Goal: Task Accomplishment & Management: Complete application form

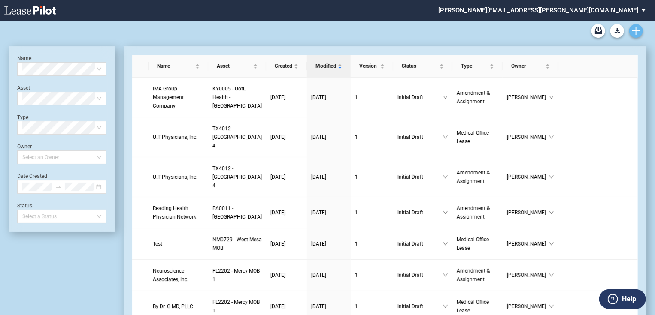
click at [642, 32] on link "Create new document" at bounding box center [636, 31] width 14 height 14
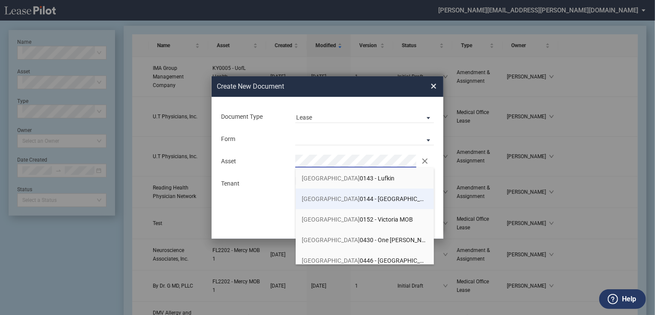
scroll to position [618, 0]
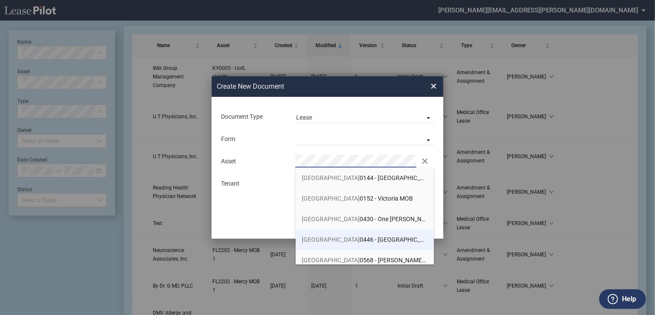
click at [355, 240] on span "TX 0446 - Museum Medical Tower" at bounding box center [369, 239] width 134 height 7
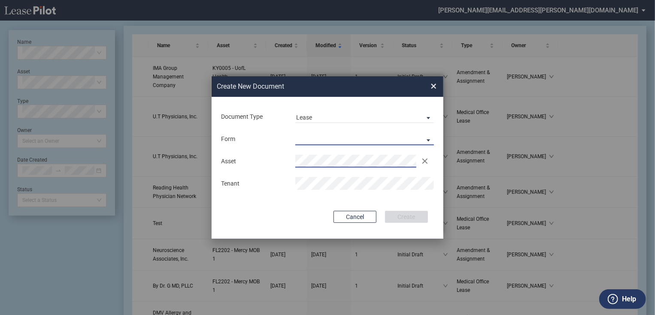
click at [304, 133] on md-select "Medical Office Lease Scottsdale Lease Louisville Lease 1370 Medical Place Lease…" at bounding box center [364, 139] width 139 height 13
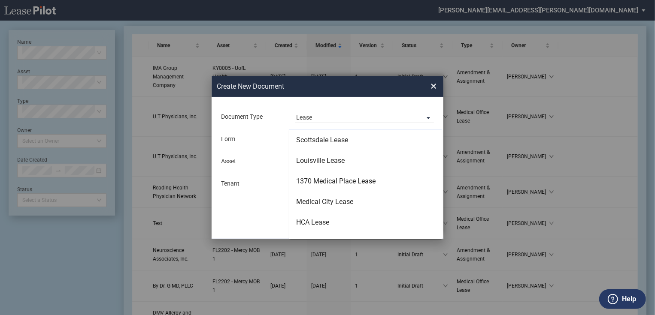
scroll to position [0, 0]
click at [321, 116] on md-backdrop at bounding box center [327, 168] width 655 height 336
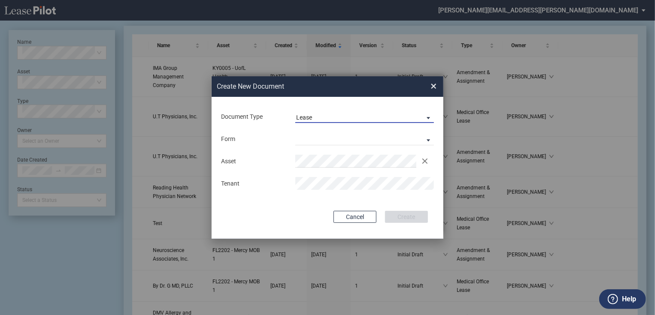
click at [321, 116] on span "Lease" at bounding box center [357, 118] width 123 height 9
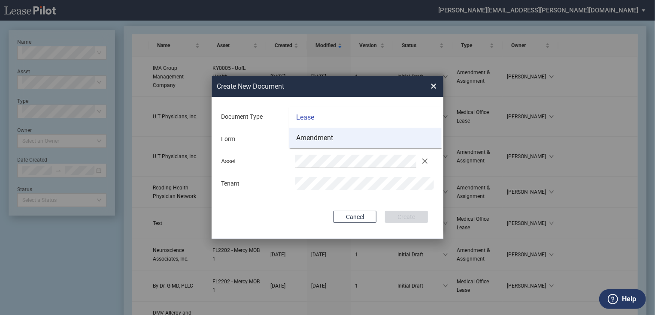
click at [323, 132] on md-option "Amendment" at bounding box center [365, 138] width 152 height 21
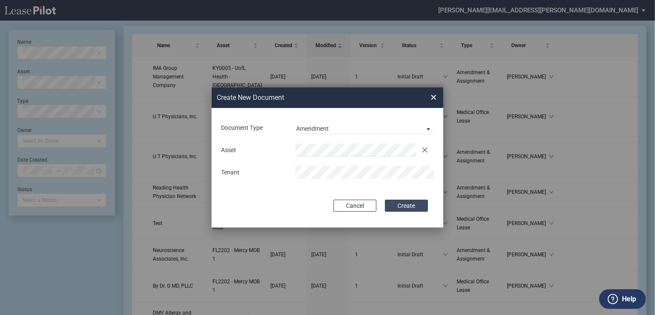
click at [414, 207] on button "Create" at bounding box center [406, 206] width 43 height 12
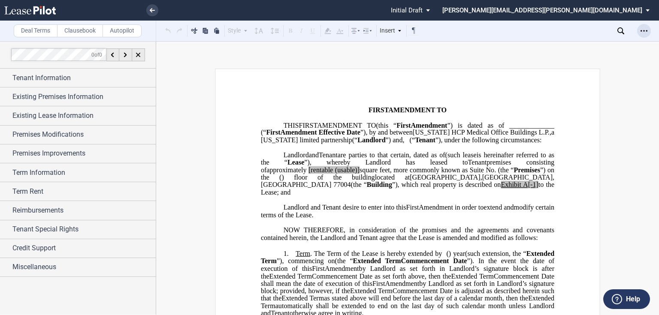
click at [646, 31] on icon "Open Lease options menu" at bounding box center [644, 30] width 7 height 7
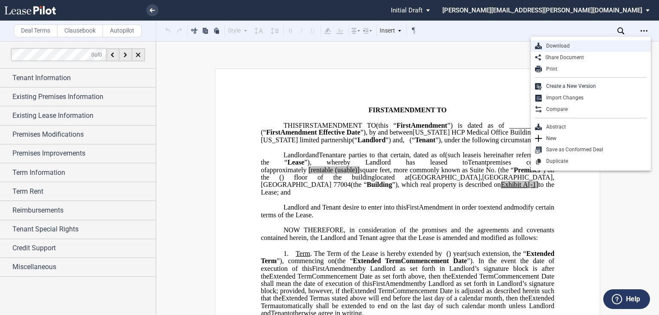
click at [618, 47] on div "Download" at bounding box center [594, 45] width 105 height 7
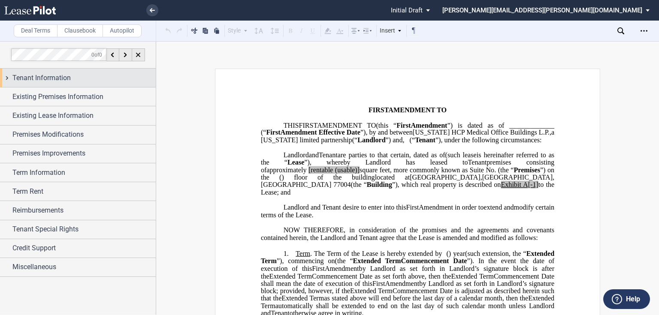
click at [102, 82] on div "Tenant Information" at bounding box center [83, 78] width 143 height 10
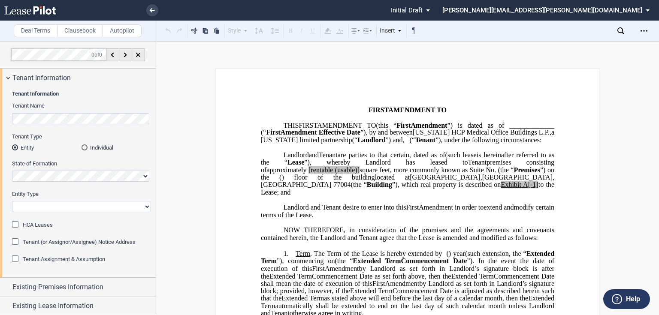
click at [53, 170] on div "State of Formation" at bounding box center [81, 171] width 139 height 22
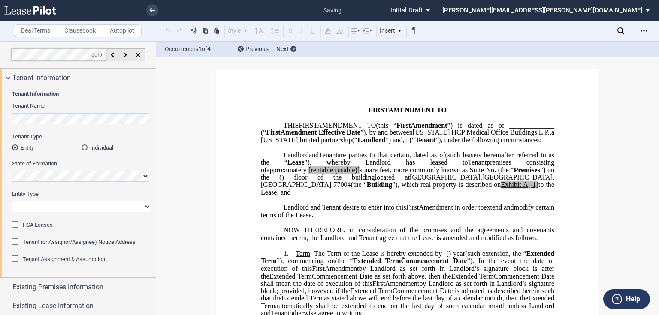
click at [59, 206] on select "Corporation Limited Liability Company General Partnership Limited Partnership O…" at bounding box center [81, 206] width 139 height 11
select select "corporation"
click at [12, 201] on select "Corporation Limited Liability Company General Partnership Limited Partnership O…" at bounding box center [81, 206] width 139 height 11
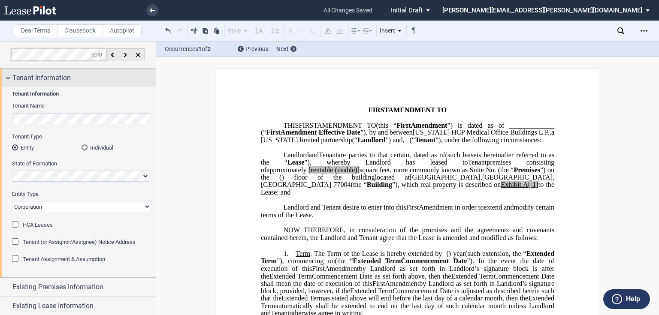
click at [87, 81] on div "Tenant Information" at bounding box center [83, 78] width 143 height 10
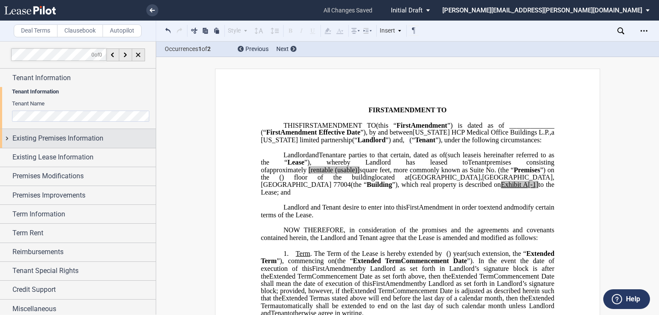
click at [83, 129] on div "Existing Premises Information" at bounding box center [78, 138] width 156 height 18
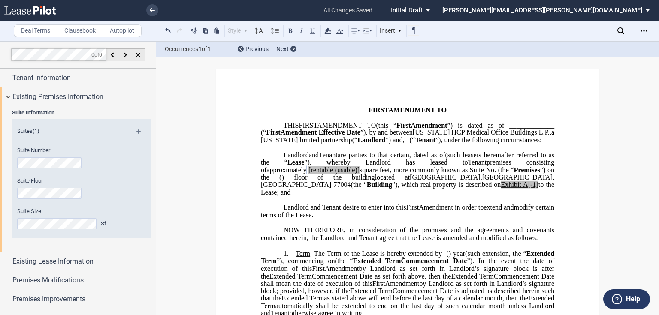
click at [496, 174] on span "square feet, more commonly known as Suite No." at bounding box center [428, 170] width 136 height 8
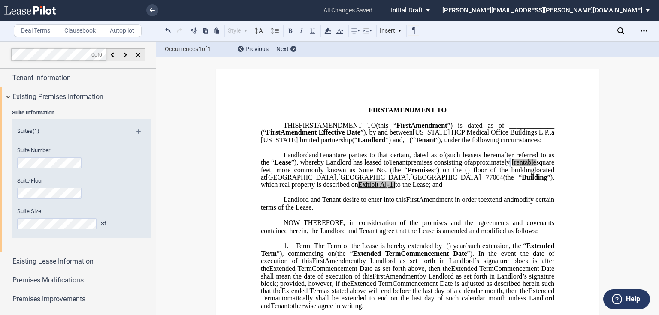
click at [512, 167] on span "[rentable" at bounding box center [524, 163] width 24 height 8
click at [395, 189] on span "A[-1]" at bounding box center [387, 185] width 15 height 8
drag, startPoint x: 458, startPoint y: 185, endPoint x: 429, endPoint y: 184, distance: 29.6
click at [429, 174] on span "approximately ﻿ ﻿ rentable square feet, more commonly known as Suite No. ﻿ ﻿ (t…" at bounding box center [408, 166] width 295 height 15
click at [331, 30] on icon at bounding box center [328, 31] width 10 height 10
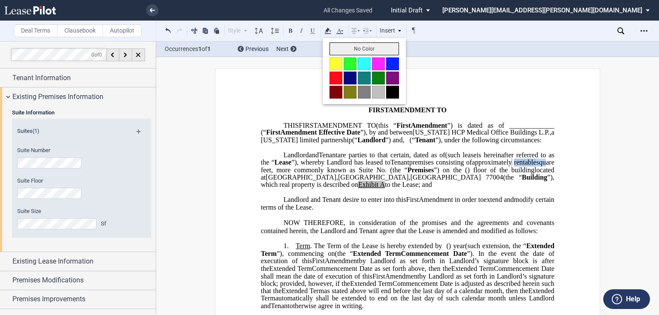
click at [362, 48] on button "No Color" at bounding box center [365, 48] width 70 height 13
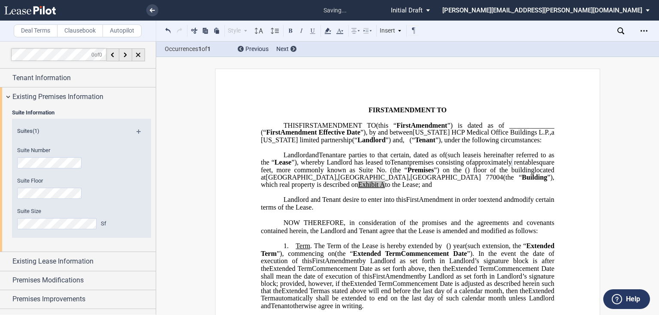
click at [391, 167] on span "”), whereby Landlord has leased to" at bounding box center [340, 163] width 99 height 8
drag, startPoint x: 497, startPoint y: 203, endPoint x: 454, endPoint y: 199, distance: 43.1
click at [454, 188] on span "located at [STREET_ADDRESS] (the “ Building ”), which real property is describe…" at bounding box center [408, 177] width 295 height 22
click at [332, 29] on icon at bounding box center [328, 31] width 10 height 10
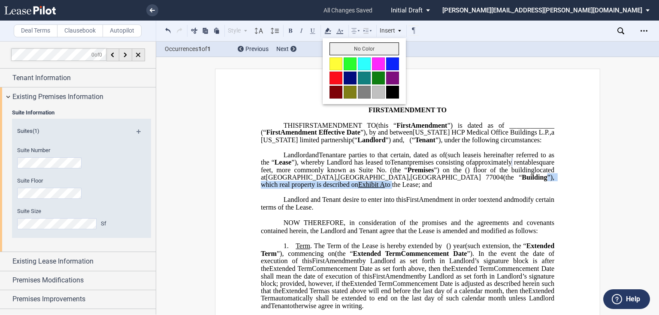
click at [366, 48] on button "No Color" at bounding box center [365, 48] width 70 height 13
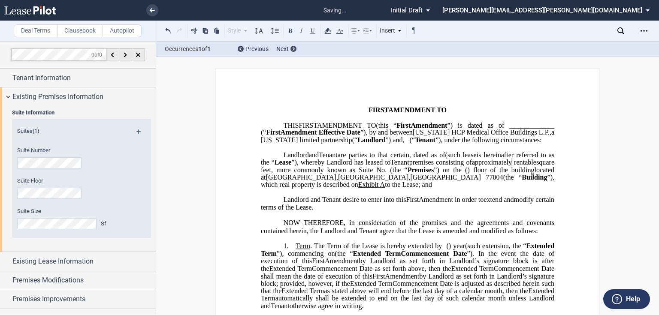
click at [291, 167] on span "Lease" at bounding box center [283, 163] width 17 height 8
click at [423, 212] on p "Landlord and Tenant desire to enter into this ﻿ ﻿ First Amendment in order to e…" at bounding box center [408, 204] width 294 height 15
click at [55, 98] on span "Existing Premises Information" at bounding box center [57, 97] width 91 height 10
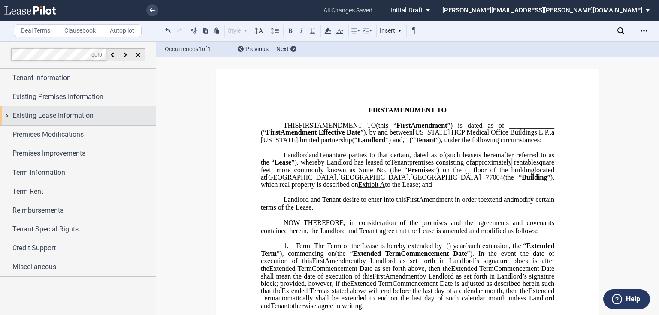
click at [51, 113] on span "Existing Lease Information" at bounding box center [52, 116] width 81 height 10
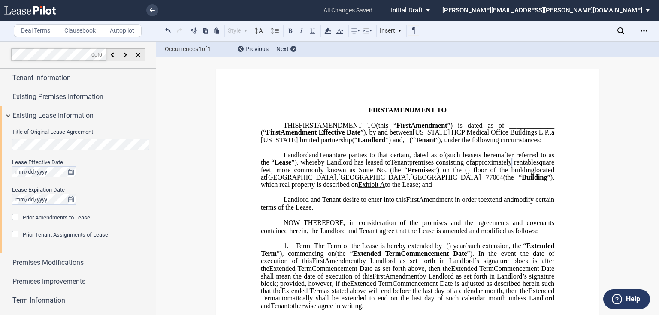
click at [15, 216] on div "Prior Amendments to Lease" at bounding box center [16, 218] width 9 height 9
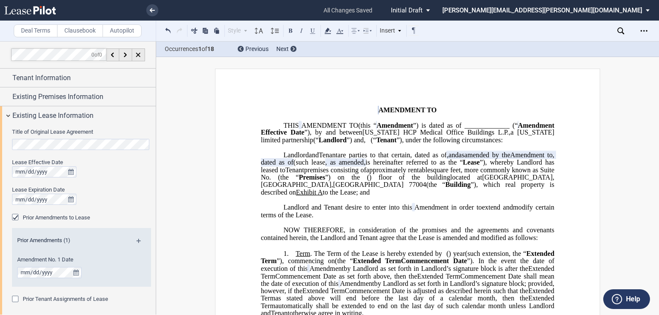
click at [15, 216] on div "Prior Amendments to Lease" at bounding box center [16, 218] width 9 height 9
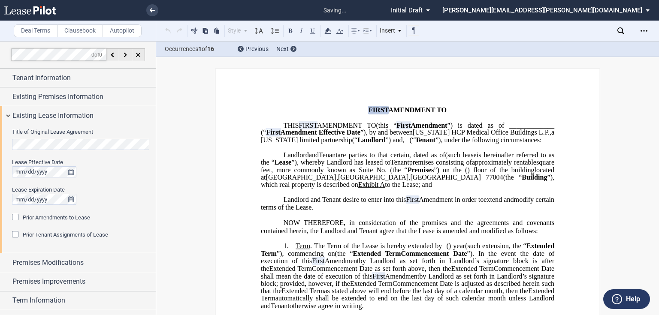
click at [15, 216] on div "Prior Amendments to Lease" at bounding box center [16, 218] width 9 height 9
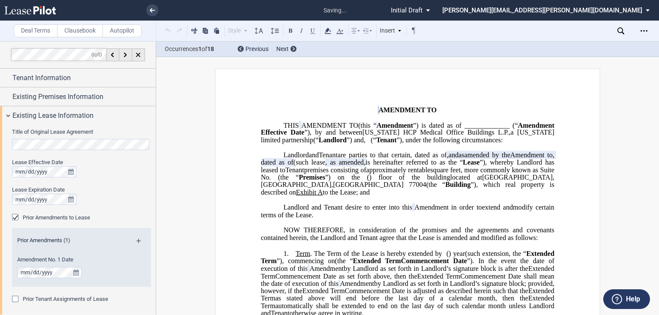
click at [137, 240] on md-icon at bounding box center [142, 244] width 12 height 10
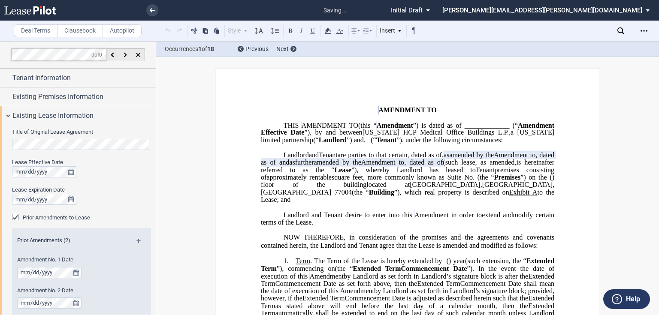
click at [137, 240] on md-icon at bounding box center [142, 244] width 12 height 10
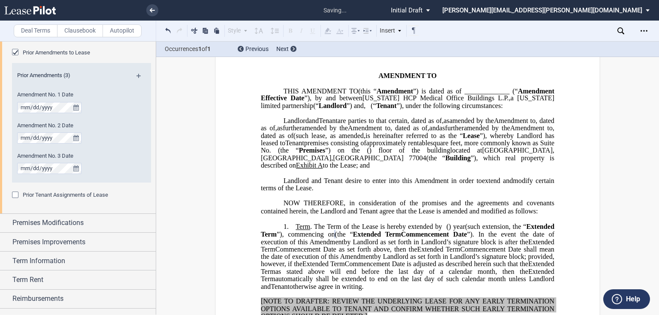
scroll to position [172, 0]
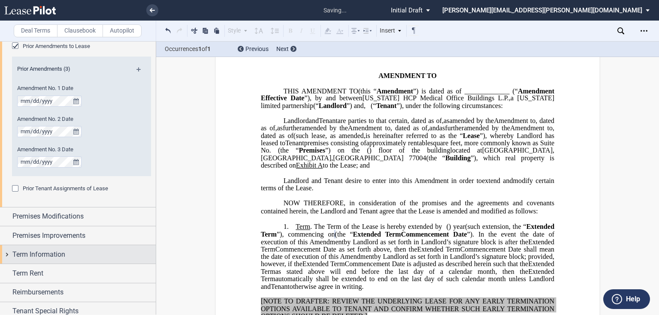
click at [42, 256] on span "Term Information" at bounding box center [38, 255] width 53 height 10
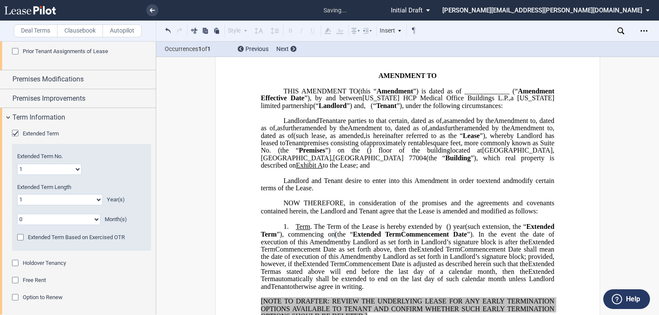
scroll to position [240, 0]
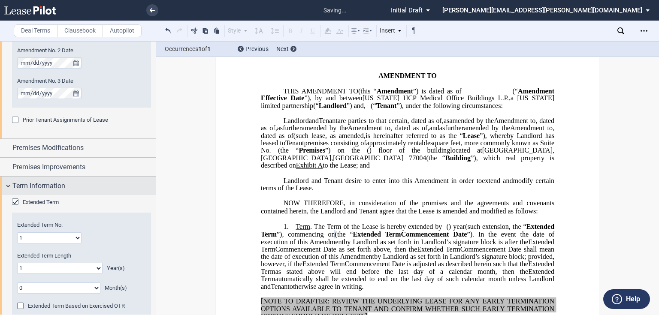
click at [42, 187] on span "Term Information" at bounding box center [38, 186] width 53 height 10
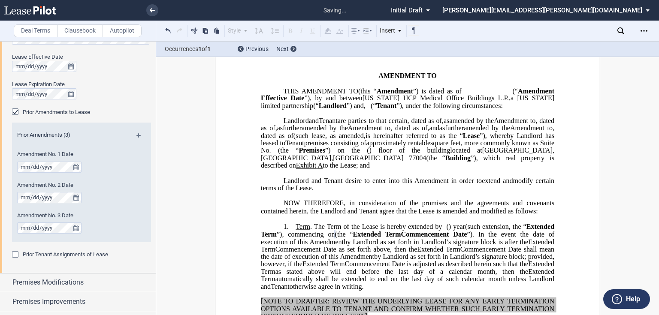
scroll to position [112, 0]
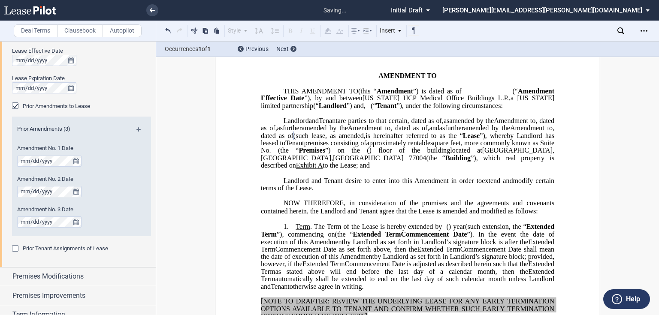
click at [283, 132] on span "as" at bounding box center [280, 128] width 6 height 8
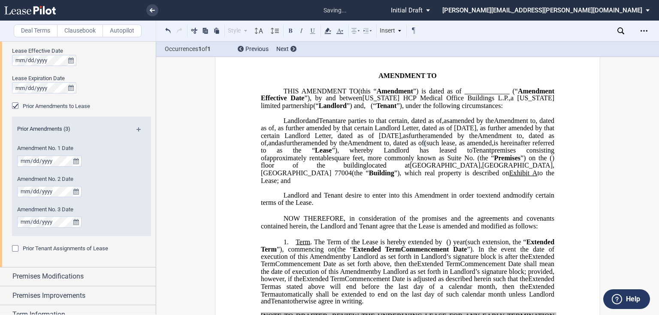
click at [278, 147] on span "and" at bounding box center [273, 143] width 10 height 8
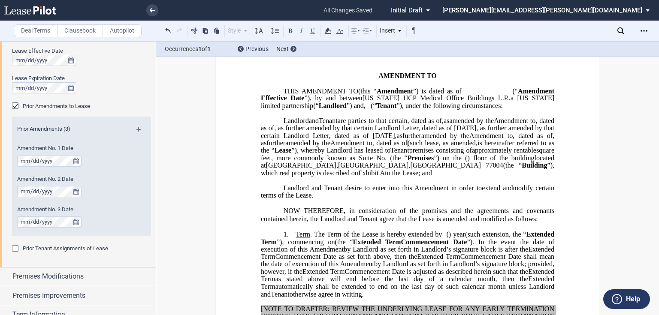
click at [408, 147] on span "(such lease" at bounding box center [423, 143] width 31 height 8
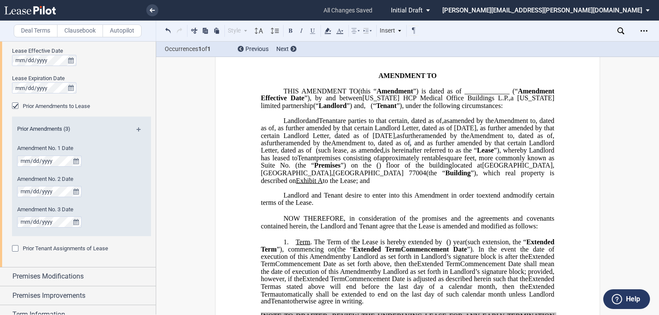
click at [471, 155] on span ", and as further amended by that certain Landlord Letter, dated as of (such lea…" at bounding box center [408, 146] width 295 height 15
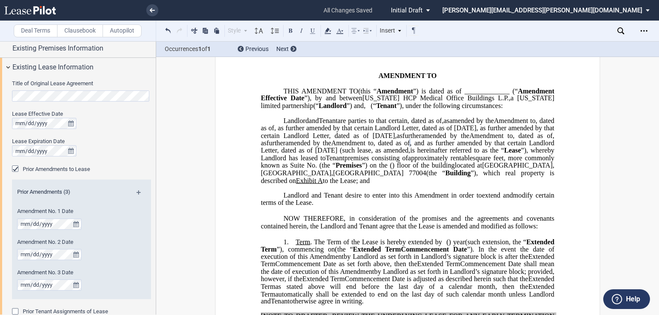
scroll to position [43, 0]
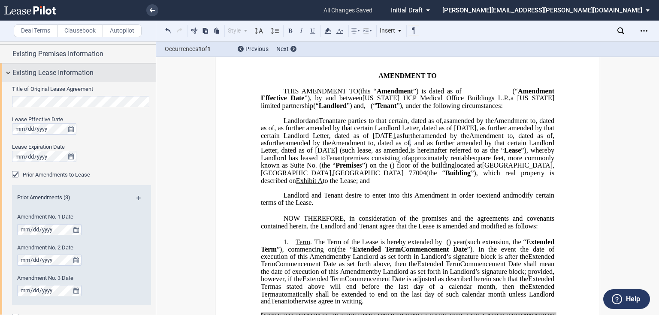
click at [46, 71] on span "Existing Lease Information" at bounding box center [52, 73] width 81 height 10
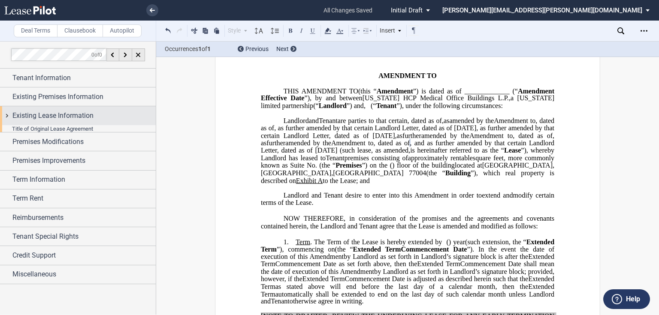
scroll to position [0, 0]
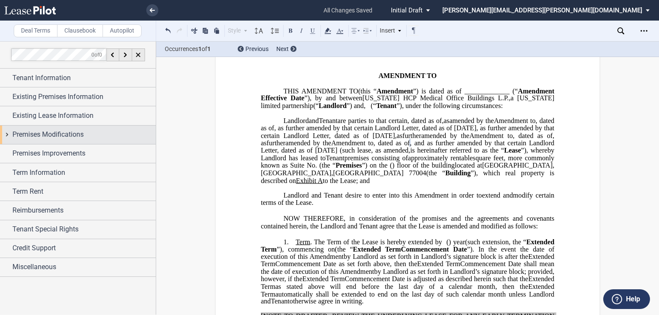
click at [31, 136] on span "Premises Modifications" at bounding box center [47, 135] width 71 height 10
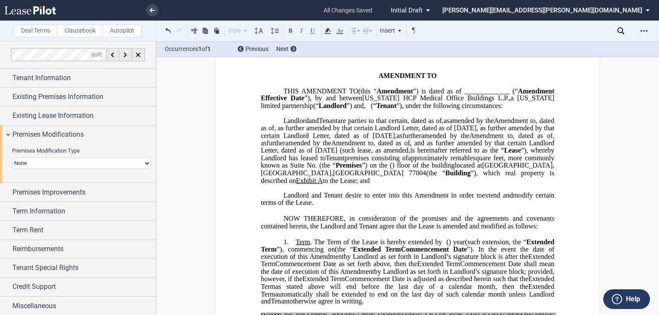
click at [62, 157] on div "Premises Modification Type None Expansion Relocation" at bounding box center [81, 158] width 139 height 22
click at [60, 160] on select "None Expansion Relocation" at bounding box center [81, 163] width 139 height 11
click at [57, 164] on select "None Expansion Relocation" at bounding box center [81, 163] width 139 height 11
click at [56, 164] on select "None Expansion Relocation" at bounding box center [81, 163] width 139 height 11
click at [55, 164] on select "None Expansion Relocation" at bounding box center [81, 163] width 139 height 11
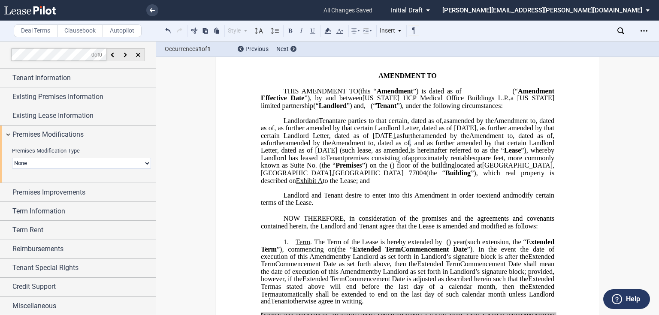
click at [55, 164] on select "None Expansion Relocation" at bounding box center [81, 163] width 139 height 11
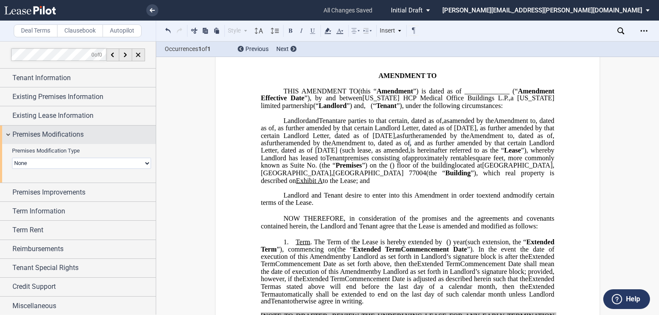
click at [48, 135] on span "Premises Modifications" at bounding box center [47, 135] width 71 height 10
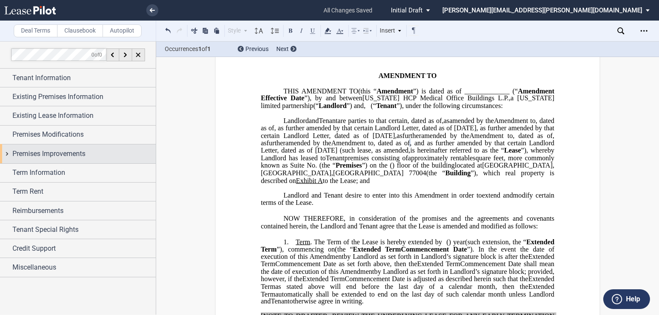
click at [45, 156] on span "Premises Improvements" at bounding box center [48, 154] width 73 height 10
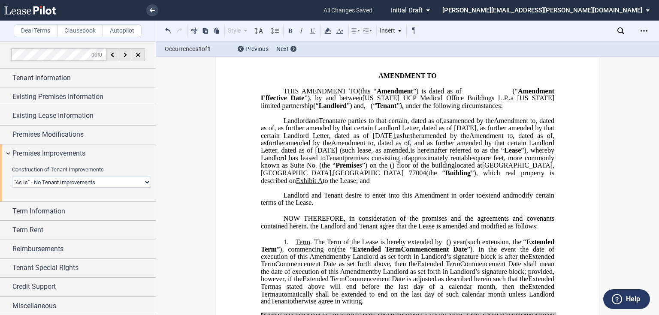
click at [56, 180] on select "Landlord Constructs Tenant Improvements Tenant Constructs Tenant Improvements "…" at bounding box center [81, 182] width 139 height 11
select select "landlord"
click at [12, 177] on select "Landlord Constructs Tenant Improvements Tenant Constructs Tenant Improvements "…" at bounding box center [81, 182] width 139 height 11
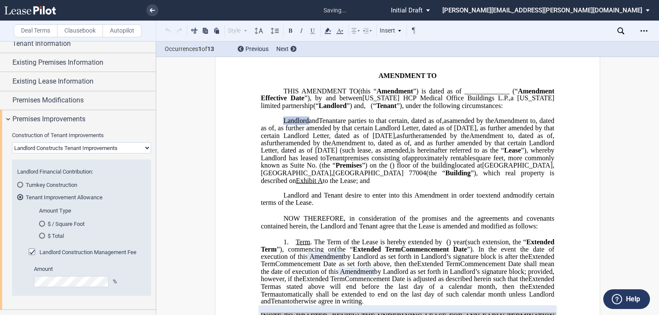
scroll to position [69, 0]
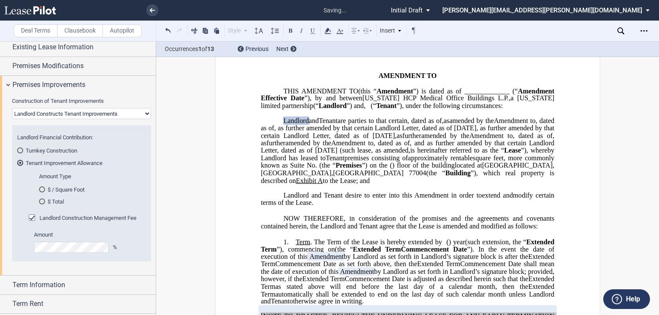
click at [43, 200] on div "$ Total" at bounding box center [42, 202] width 6 height 6
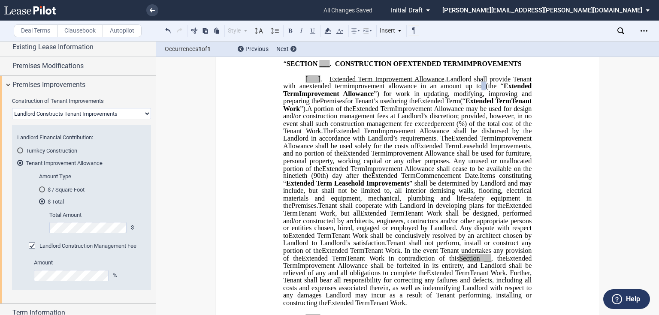
scroll to position [391, 0]
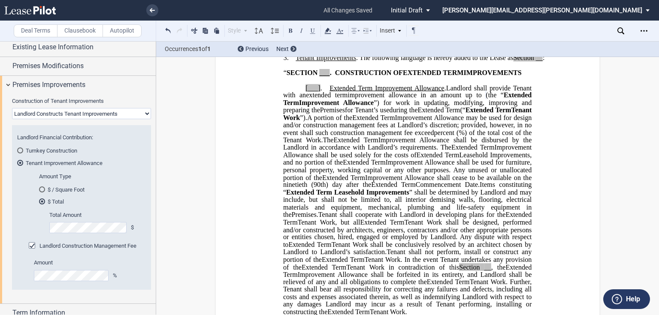
click at [74, 282] on div "Amount %" at bounding box center [87, 274] width 117 height 30
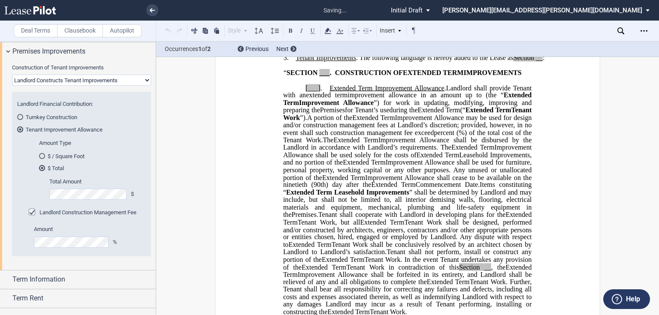
scroll to position [102, 0]
click at [474, 189] on span "Commencement Date." at bounding box center [448, 185] width 64 height 8
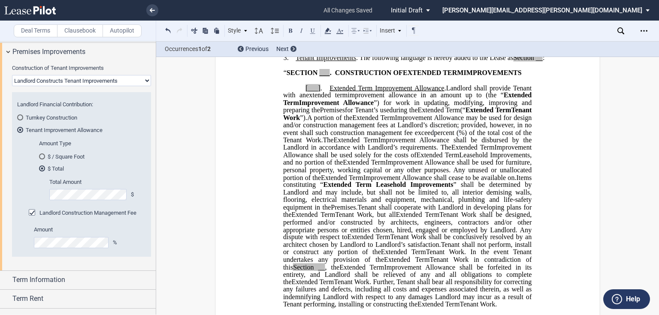
click at [515, 182] on span "." at bounding box center [516, 178] width 2 height 8
click at [507, 182] on span "Improvement Allowance shall cease to be available on" at bounding box center [440, 178] width 152 height 8
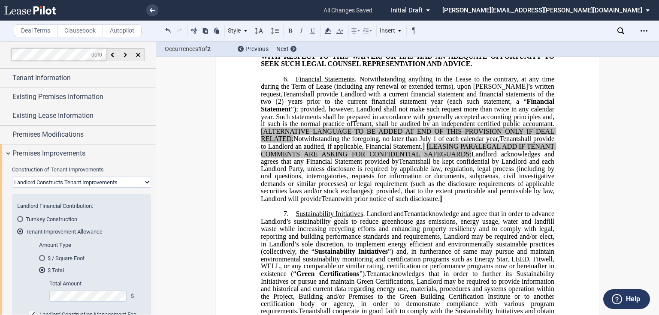
scroll to position [1318, 0]
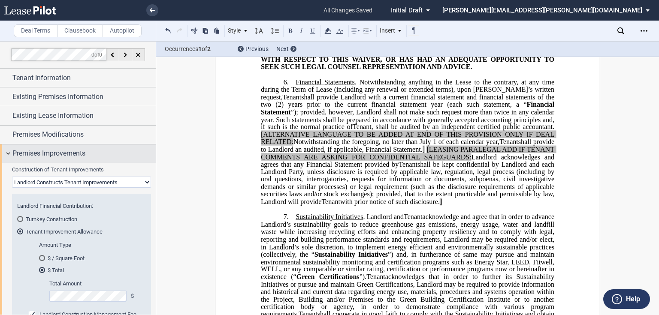
click at [48, 148] on div "Premises Improvements" at bounding box center [78, 154] width 156 height 18
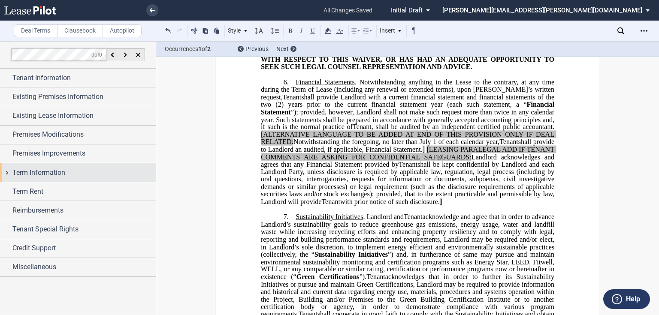
click at [50, 168] on span "Term Information" at bounding box center [38, 173] width 53 height 10
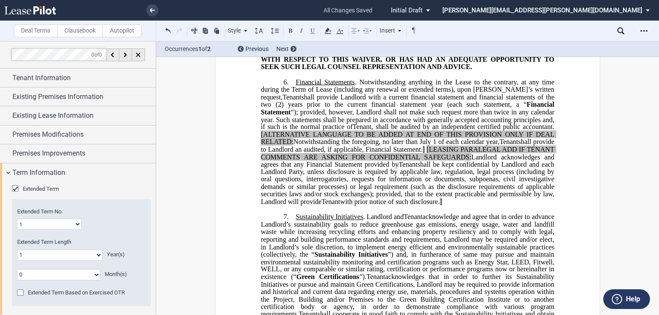
click at [41, 227] on select "1 2 3 4 5 6 7 8 9 10 11 12 13 14 15 16 17 18 19 20" at bounding box center [49, 224] width 64 height 11
select select "number:2"
click at [17, 219] on select "1 2 3 4 5 6 7 8 9 10 11 12 13 14 15 16 17 18 19 20" at bounding box center [49, 224] width 64 height 11
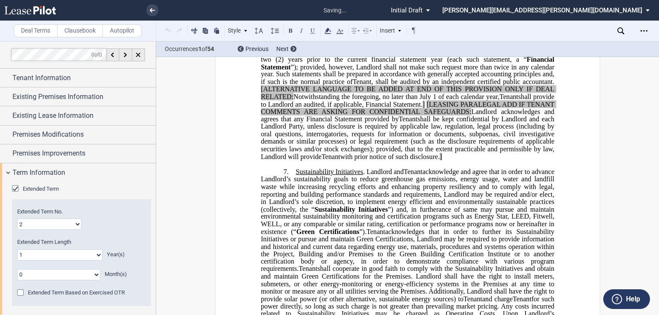
scroll to position [149, 0]
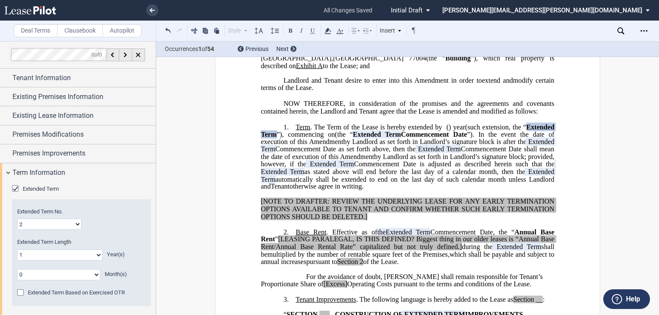
drag, startPoint x: 389, startPoint y: 215, endPoint x: 341, endPoint y: 167, distance: 68.0
click at [341, 167] on p "1. Term . The Term of the Lease is hereby extended by [__________] ﻿ ﻿ ( ﻿ ﻿ ) …" at bounding box center [408, 157] width 294 height 68
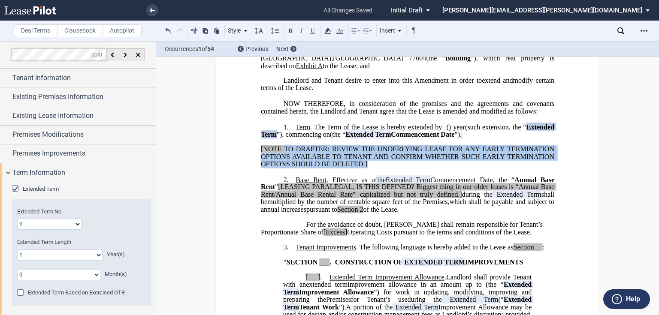
drag, startPoint x: 369, startPoint y: 194, endPoint x: 281, endPoint y: 180, distance: 89.1
click at [281, 168] on p "[NOTE TO DRAFTER: REVIEW THE UNDERLYING LEASE FOR ANY EARLY TERMINATION OPTIONS…" at bounding box center [408, 157] width 294 height 22
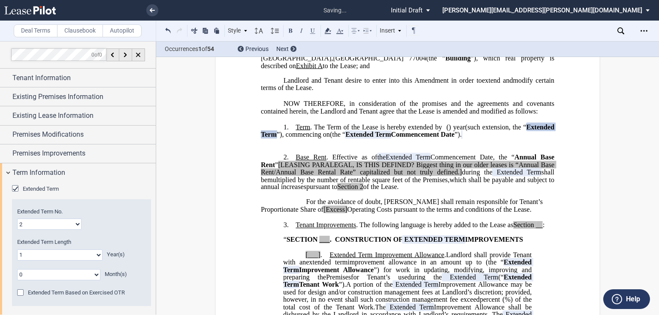
click at [286, 146] on p "﻿" at bounding box center [408, 142] width 294 height 7
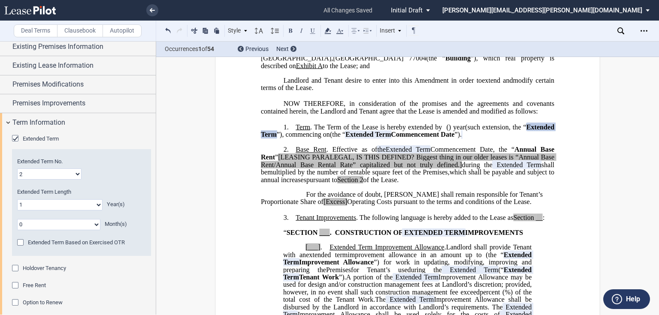
scroll to position [69, 0]
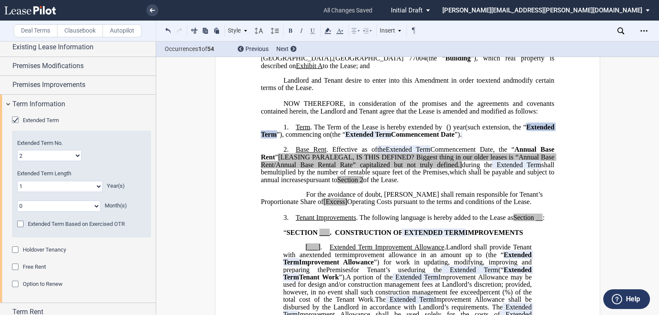
click at [51, 186] on select "0 1 2 3 4 5 6 7 8 9 10 11 12 13 14 15 16 17 18 19 20" at bounding box center [59, 186] width 85 height 11
select select "number:3"
click at [17, 181] on select "0 1 2 3 4 5 6 7 8 9 10 11 12 13 14 15 16 17 18 19 20" at bounding box center [59, 186] width 85 height 11
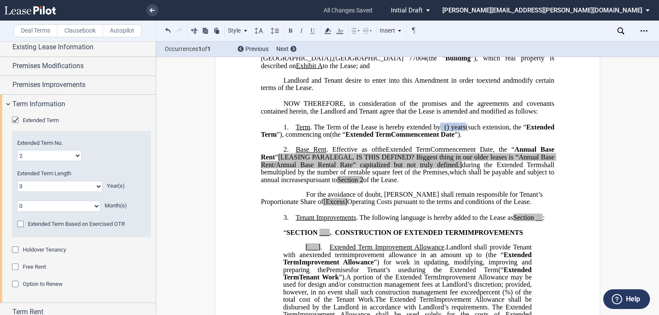
click at [16, 251] on div "Holdover Tenancy" at bounding box center [16, 251] width 9 height 9
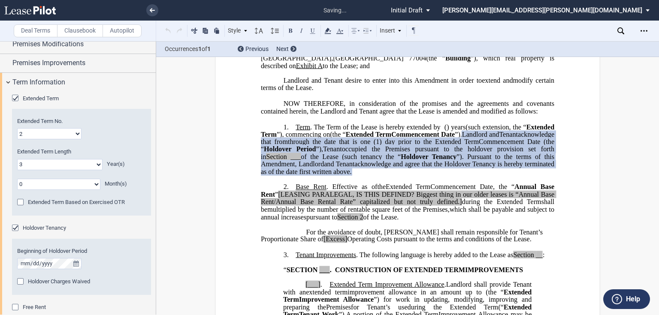
scroll to position [103, 0]
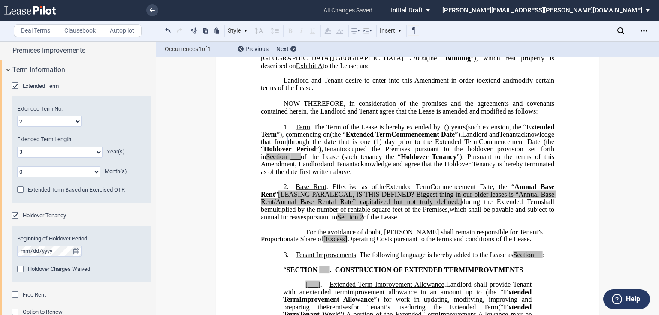
click at [17, 268] on div "Holdover Charges Waived" at bounding box center [21, 270] width 9 height 9
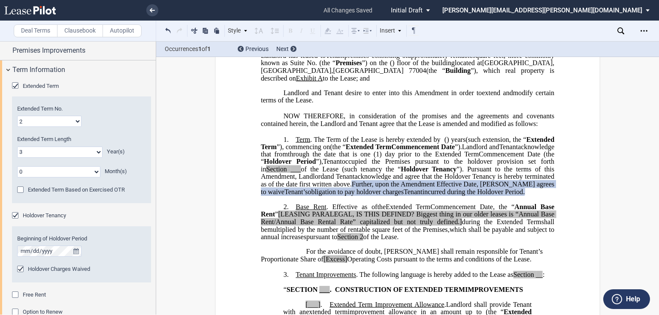
scroll to position [137, 0]
click at [446, 195] on span "incurred during the Holdover Period." at bounding box center [474, 192] width 103 height 8
click at [447, 195] on span "incurred during the Holdover Period." at bounding box center [474, 192] width 103 height 8
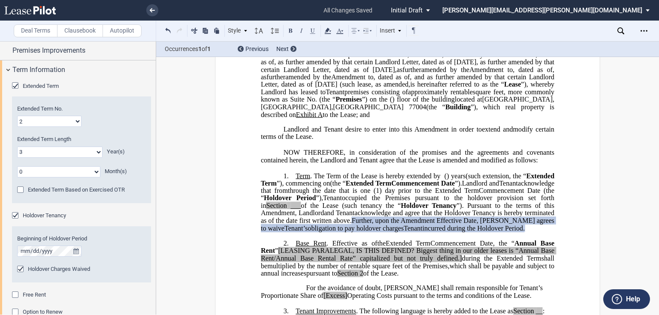
scroll to position [103, 0]
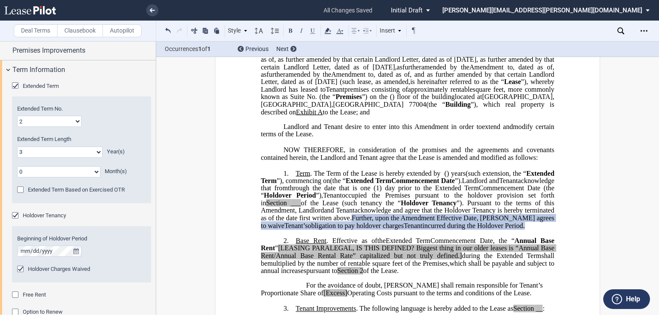
drag, startPoint x: 451, startPoint y: 256, endPoint x: 279, endPoint y: 248, distance: 172.7
click at [279, 230] on p "1. Term . The Term of the Lease is hereby extended by [__________] ﻿ ﻿ ( ﻿ ﻿ ) …" at bounding box center [408, 200] width 294 height 61
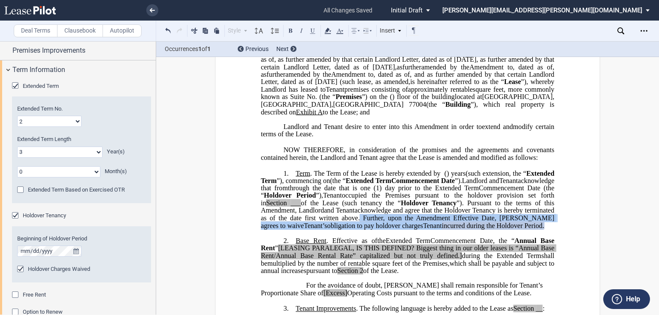
drag, startPoint x: 398, startPoint y: 247, endPoint x: 422, endPoint y: 246, distance: 24.1
click at [416, 222] on span "Amendment Effective Date" at bounding box center [455, 218] width 79 height 8
click at [427, 229] on span ", [PERSON_NAME] agrees to waive" at bounding box center [408, 221] width 295 height 15
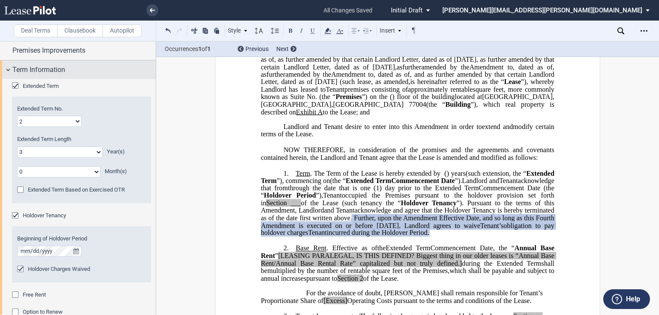
click at [63, 75] on div "Term Information" at bounding box center [78, 70] width 156 height 18
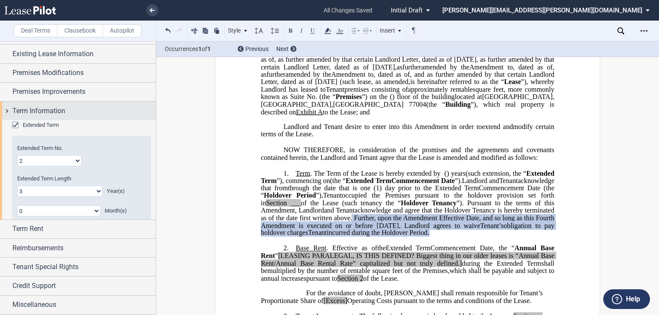
scroll to position [0, 0]
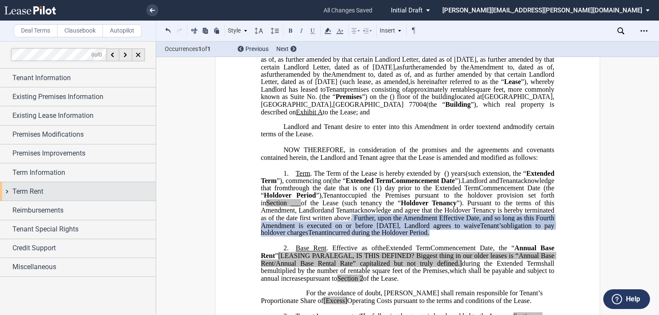
click at [65, 189] on div "Term Rent" at bounding box center [83, 192] width 143 height 10
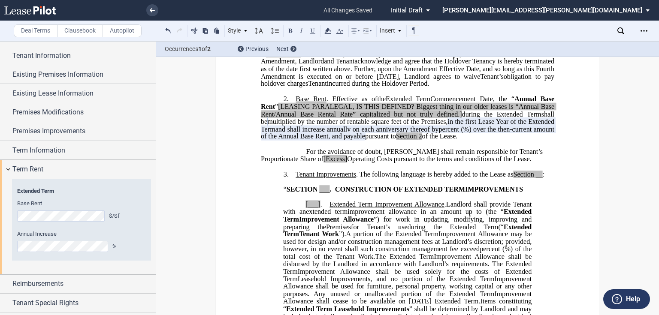
scroll to position [34, 0]
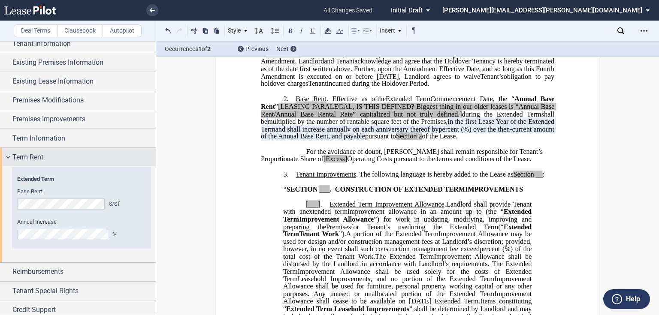
click at [64, 162] on div "Term Rent" at bounding box center [78, 157] width 156 height 18
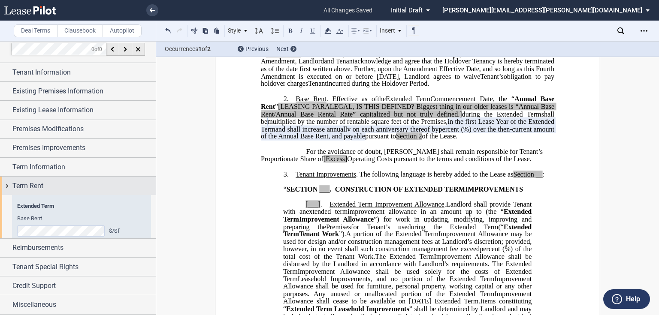
scroll to position [0, 0]
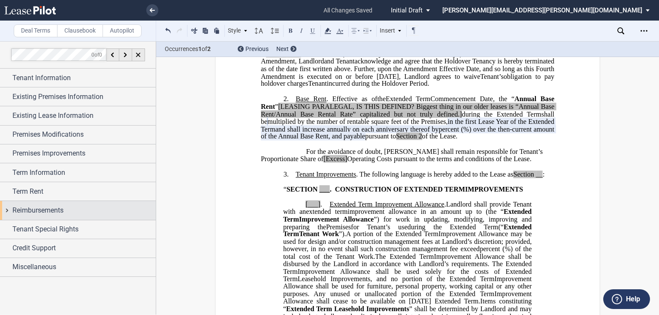
click at [63, 213] on span "Reimbursements" at bounding box center [37, 211] width 51 height 10
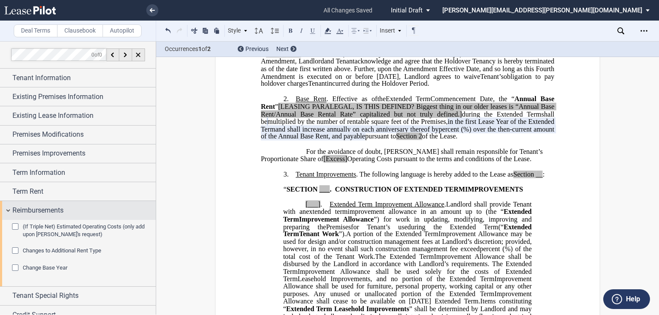
click at [59, 212] on span "Reimbursements" at bounding box center [37, 211] width 51 height 10
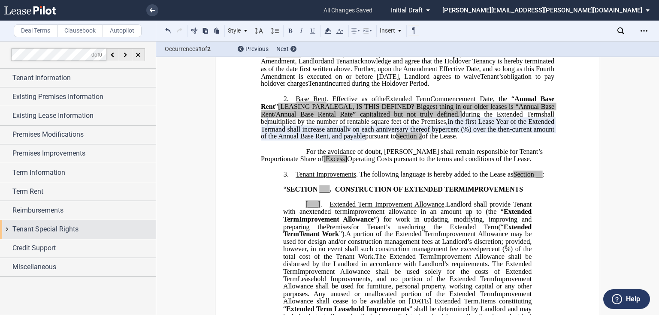
click at [56, 231] on span "Tenant Special Rights" at bounding box center [45, 229] width 66 height 10
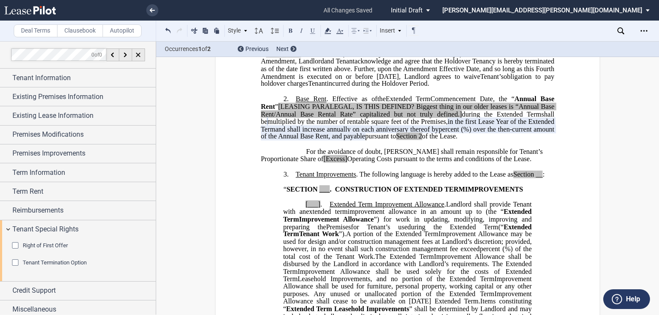
click at [16, 261] on div "Tenant Termination Option" at bounding box center [16, 264] width 9 height 9
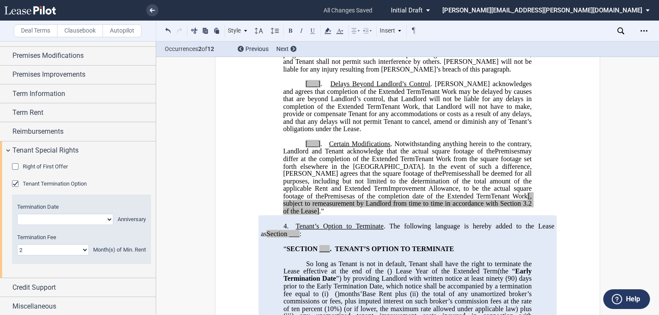
scroll to position [973, 0]
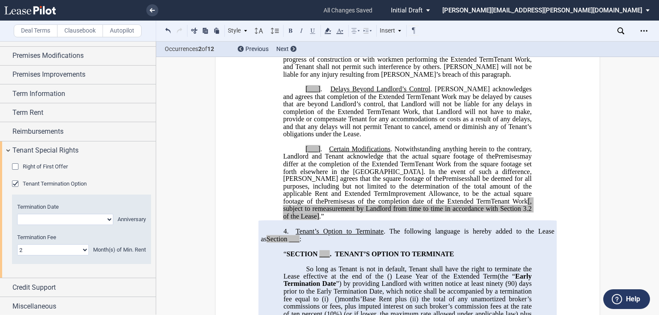
click at [107, 218] on select "Year 1 Year 2 Year 3 Year 4 Year 5 Year 6 Year 7 Year 8 Year 9 Year 10 Year 11 …" at bounding box center [65, 219] width 96 height 11
click at [107, 219] on select "Year 1 Year 2 Year 3 Year 4 Year 5 Year 6 Year 7 Year 8 Year 9 Year 10 Year 11 …" at bounding box center [65, 219] width 96 height 11
click at [107, 218] on select "Year 1 Year 2 Year 3 Year 4 Year 5 Year 6 Year 7 Year 8 Year 9 Year 10 Year 11 …" at bounding box center [65, 219] width 96 height 11
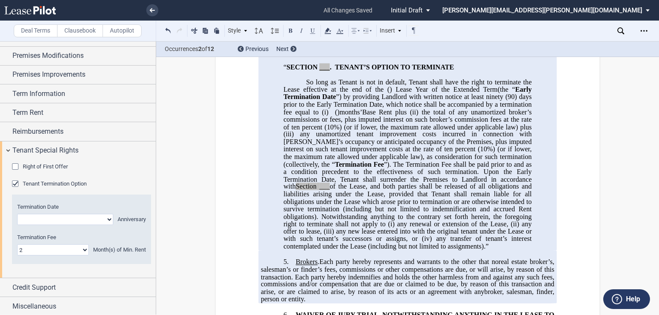
scroll to position [1145, 0]
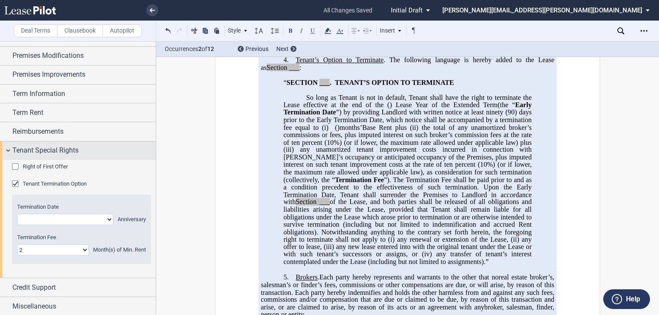
click at [78, 147] on span "Tenant Special Rights" at bounding box center [45, 150] width 66 height 10
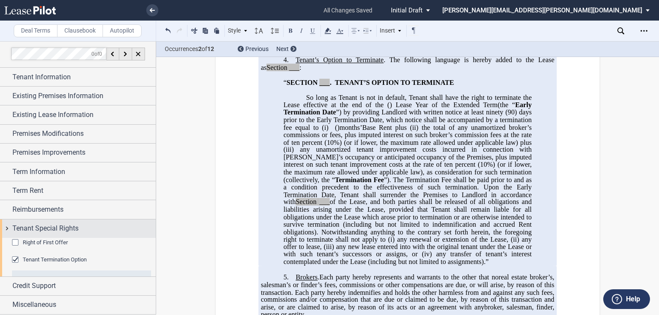
scroll to position [0, 0]
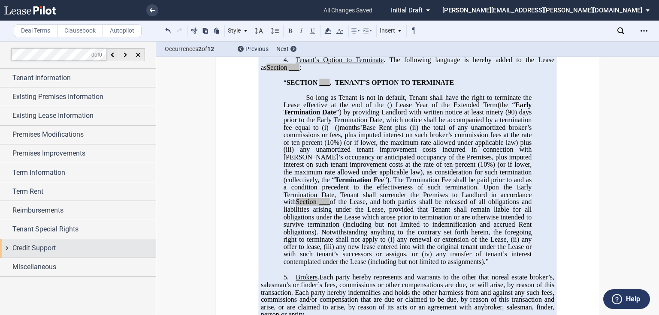
click at [62, 252] on div "Credit Support" at bounding box center [83, 248] width 143 height 10
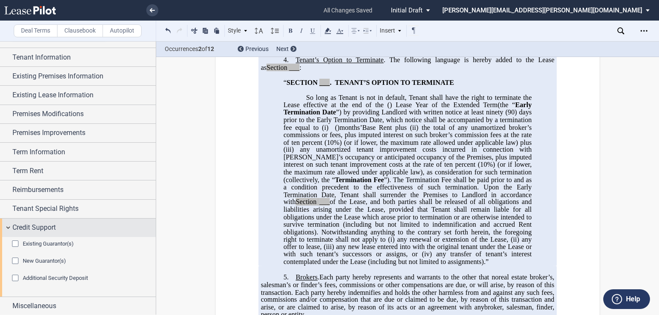
click at [16, 227] on span "Credit Support" at bounding box center [33, 228] width 43 height 10
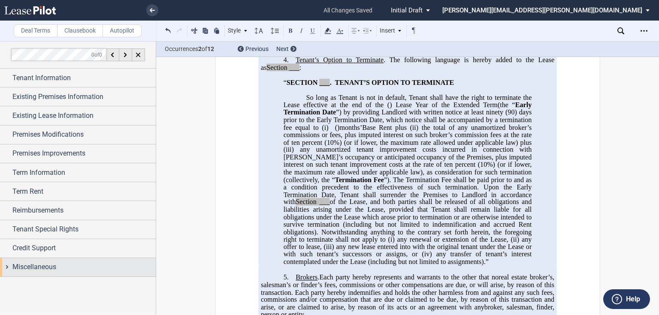
click at [26, 264] on span "Miscellaneous" at bounding box center [34, 267] width 44 height 10
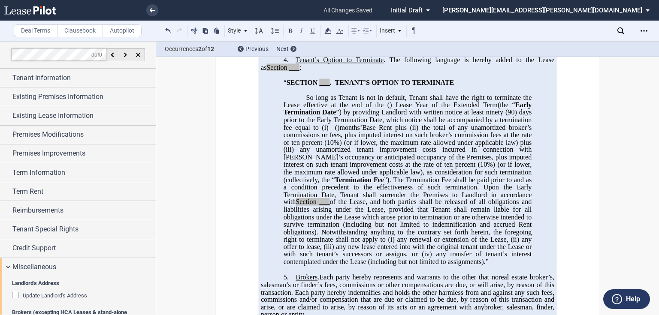
scroll to position [206, 0]
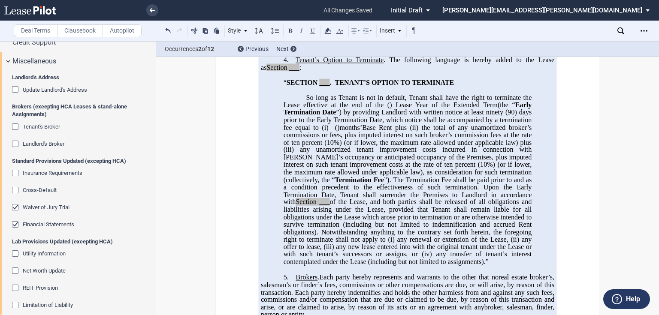
click at [17, 142] on div "Landlord's Broker" at bounding box center [16, 145] width 9 height 9
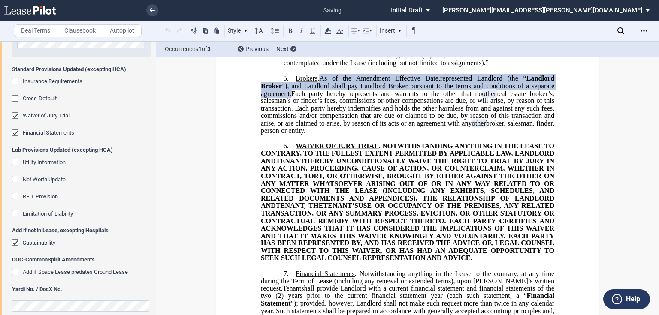
scroll to position [343, 0]
click at [18, 240] on div "Sustainability" at bounding box center [16, 243] width 9 height 9
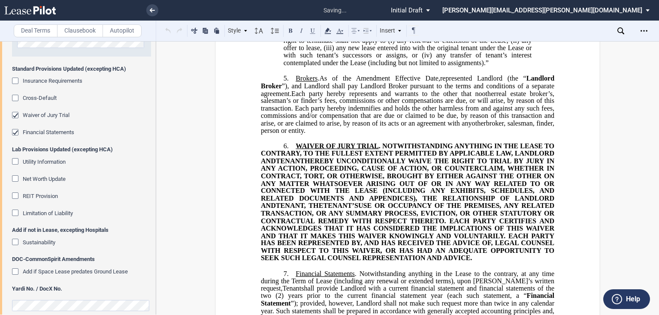
click at [15, 117] on div "Waiver of Jury Trial" at bounding box center [16, 116] width 9 height 9
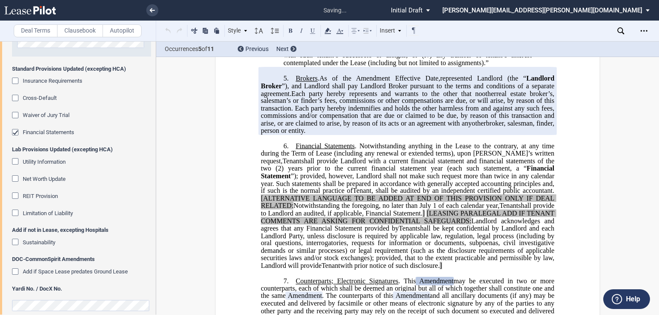
click at [15, 132] on div "Financial Statements" at bounding box center [16, 133] width 9 height 9
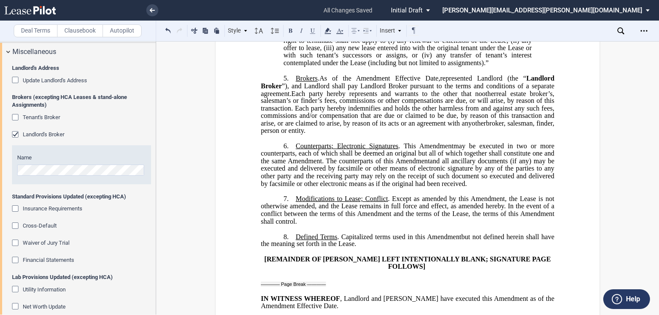
scroll to position [250, 0]
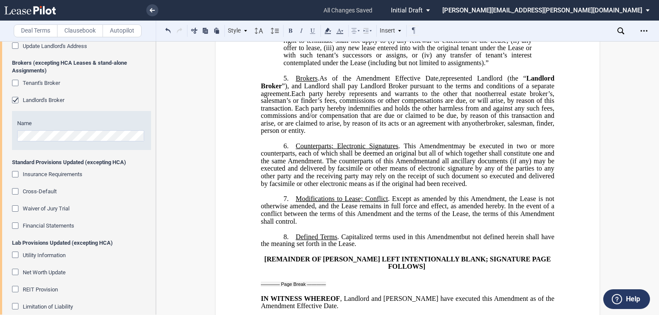
click at [18, 207] on div "Waiver of Jury Trial" at bounding box center [16, 210] width 9 height 9
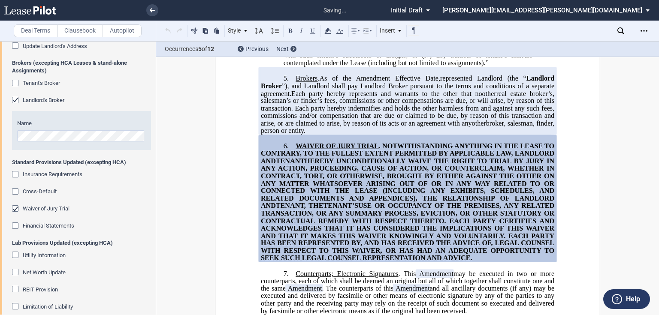
scroll to position [1379, 0]
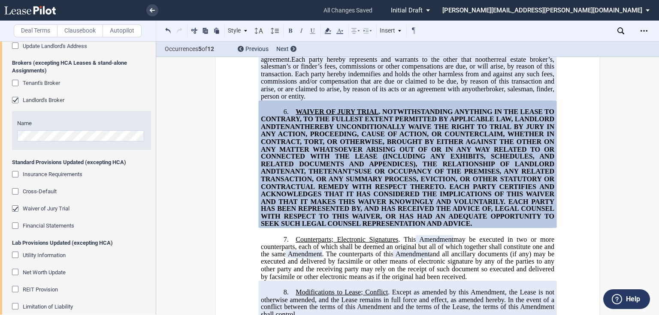
click at [16, 206] on div "Waiver of Jury Trial" at bounding box center [16, 210] width 9 height 9
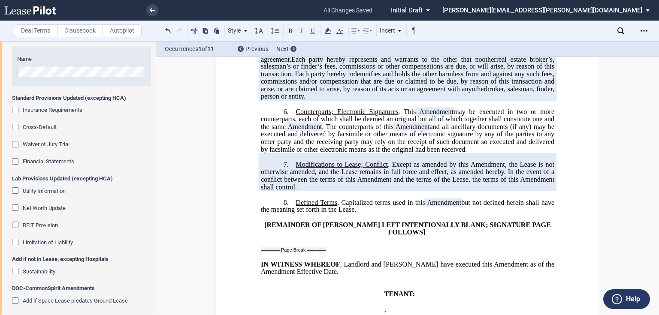
scroll to position [318, 0]
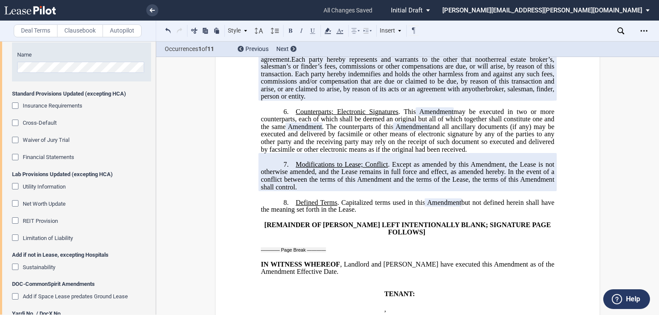
click at [16, 121] on div "Cross-Default" at bounding box center [16, 124] width 9 height 9
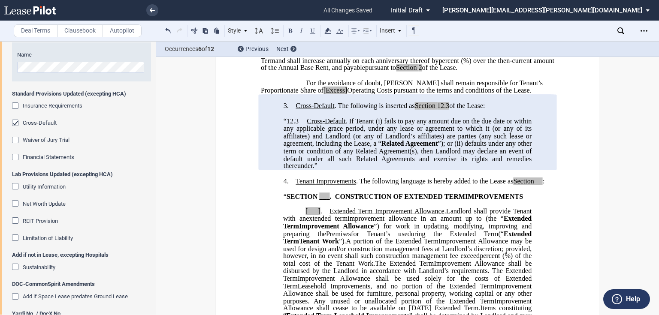
scroll to position [252, 0]
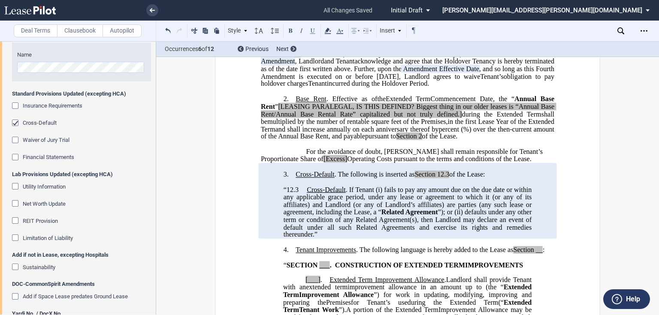
click at [16, 122] on div "Cross-Default" at bounding box center [16, 124] width 9 height 9
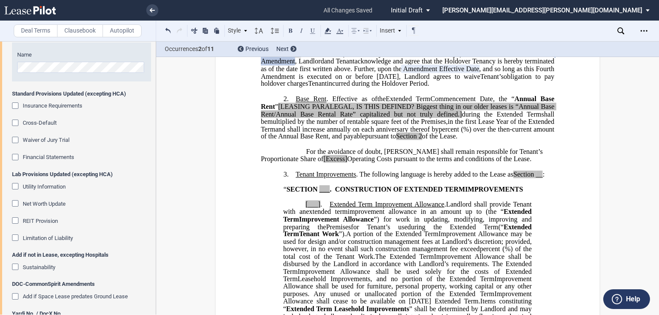
click at [16, 103] on div "Insurance Requirements" at bounding box center [16, 107] width 9 height 9
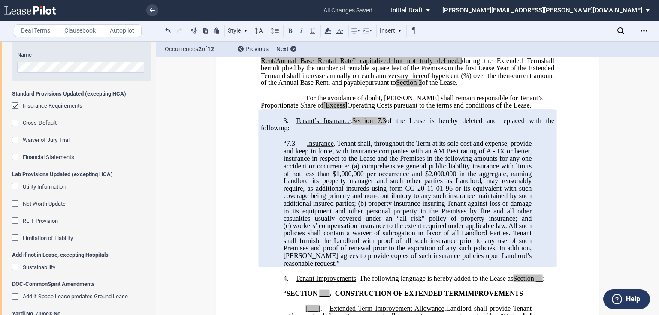
scroll to position [321, 0]
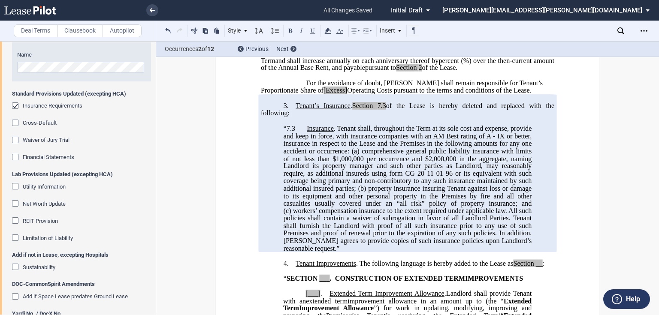
click at [17, 105] on div "Insurance Requirements" at bounding box center [16, 107] width 9 height 9
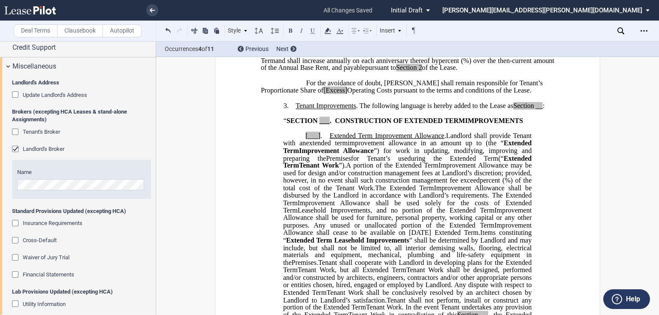
scroll to position [181, 0]
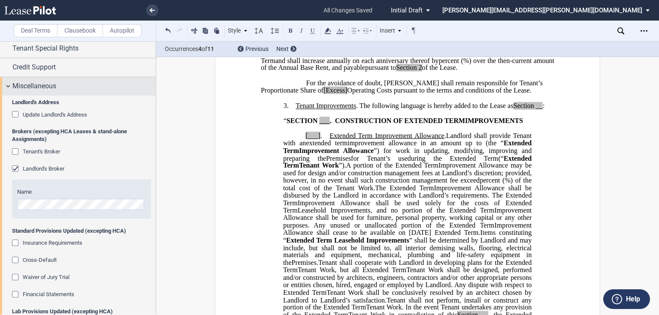
click at [49, 89] on span "Miscellaneous" at bounding box center [34, 86] width 44 height 10
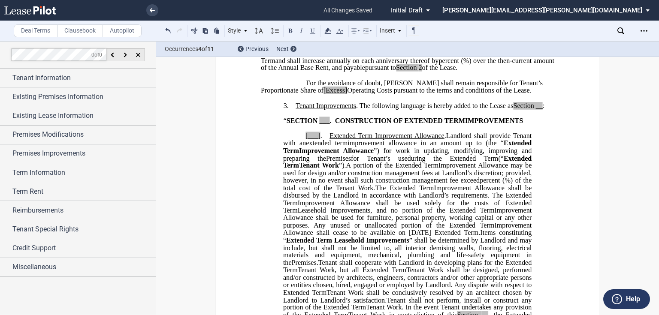
scroll to position [0, 0]
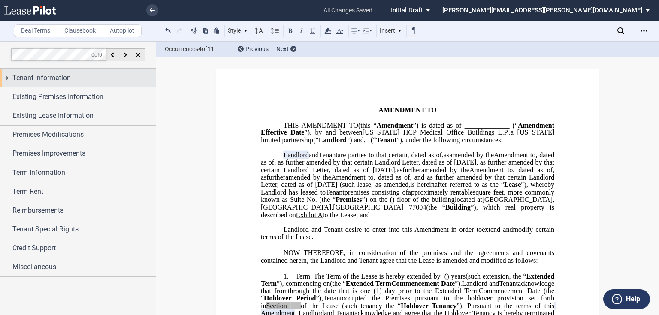
click at [86, 76] on div "Tenant Information" at bounding box center [83, 78] width 143 height 10
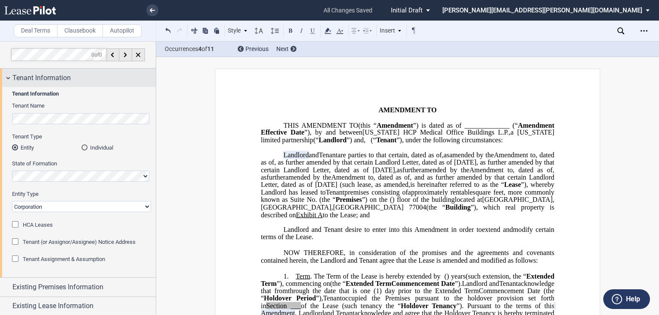
click at [62, 76] on span "Tenant Information" at bounding box center [41, 78] width 58 height 10
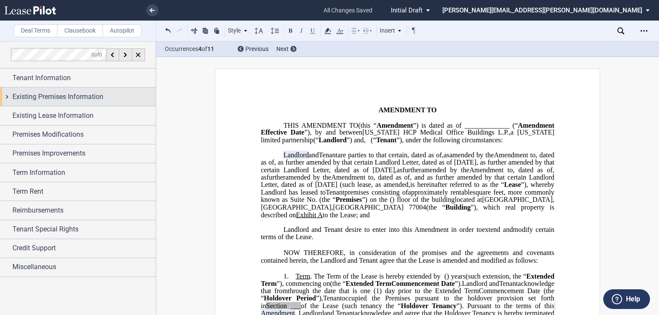
click at [58, 95] on span "Existing Premises Information" at bounding box center [57, 97] width 91 height 10
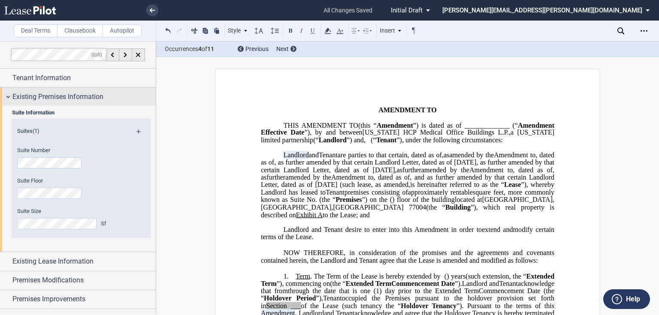
click at [52, 102] on div "Existing Premises Information" at bounding box center [78, 97] width 156 height 18
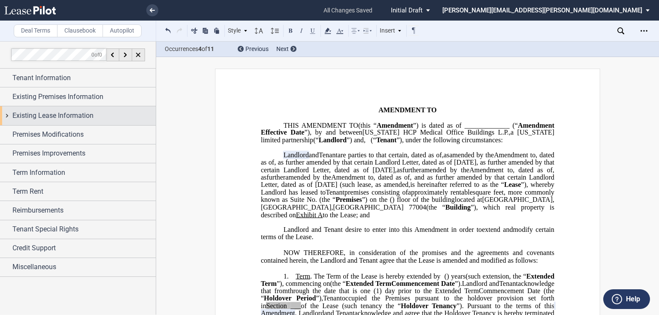
click at [50, 118] on span "Existing Lease Information" at bounding box center [52, 116] width 81 height 10
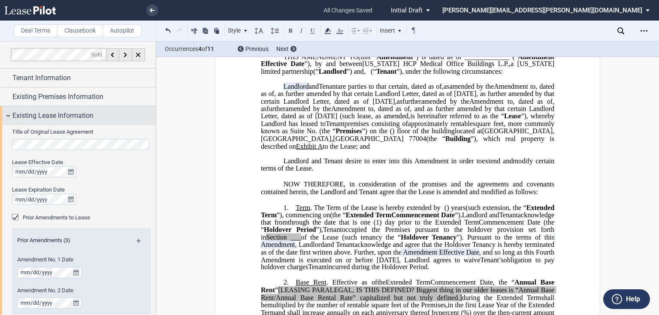
click at [84, 115] on span "Existing Lease Information" at bounding box center [52, 116] width 81 height 10
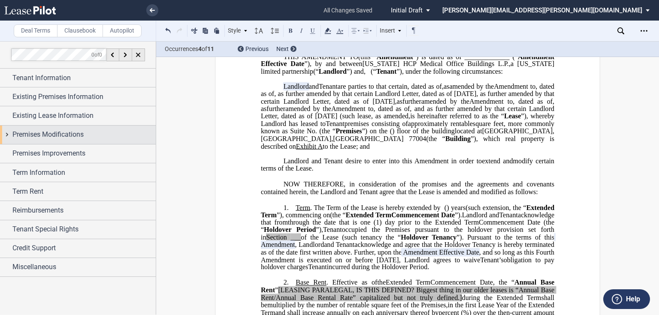
click at [76, 130] on span "Premises Modifications" at bounding box center [47, 135] width 71 height 10
click at [76, 132] on span "Premises Modifications" at bounding box center [47, 135] width 71 height 10
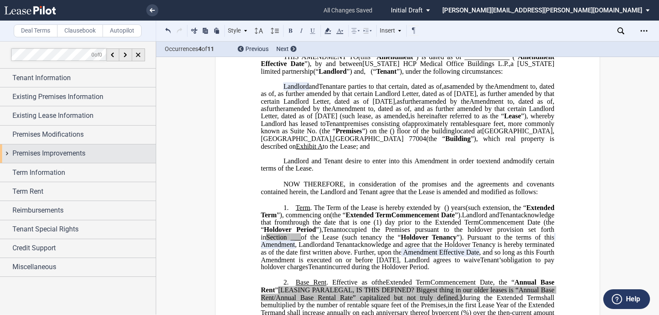
click at [36, 148] on div "Premises Improvements" at bounding box center [78, 154] width 156 height 18
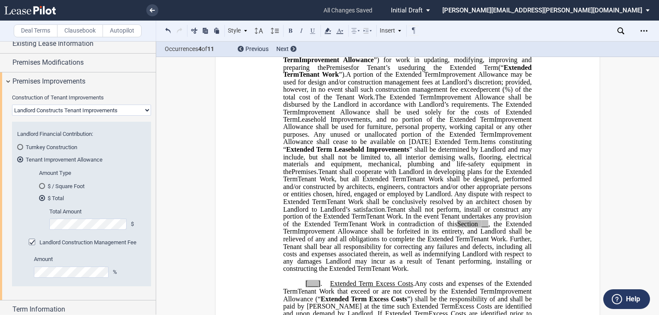
scroll to position [33, 0]
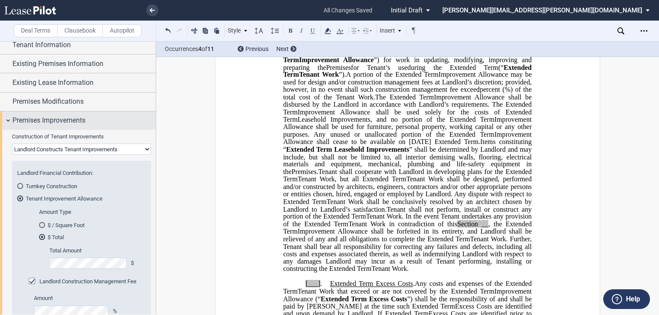
click at [71, 123] on span "Premises Improvements" at bounding box center [48, 120] width 73 height 10
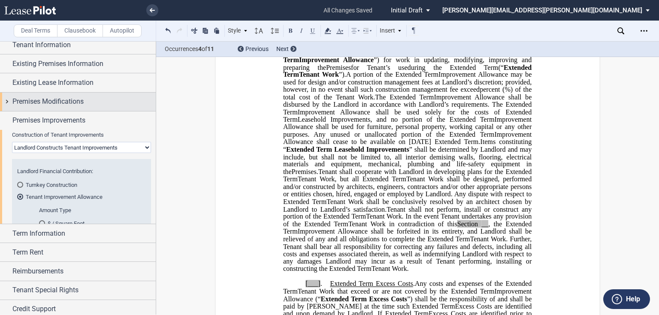
scroll to position [0, 0]
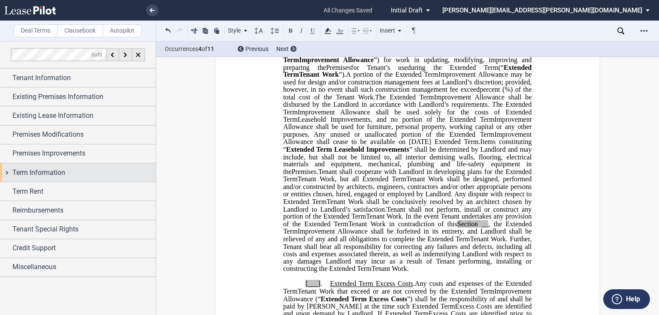
click at [64, 170] on span "Term Information" at bounding box center [38, 173] width 53 height 10
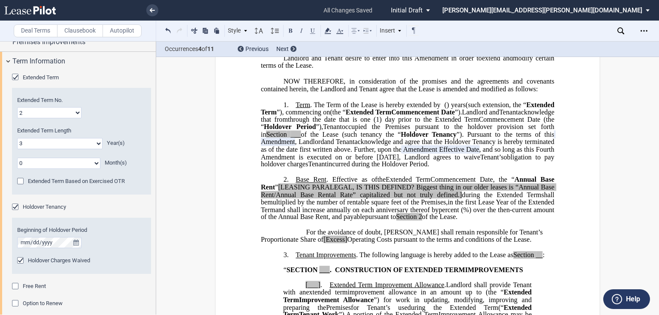
scroll to position [103, 0]
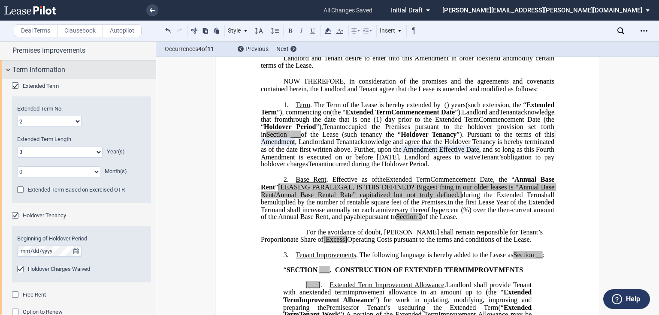
click at [52, 76] on div "Term Information" at bounding box center [78, 70] width 156 height 18
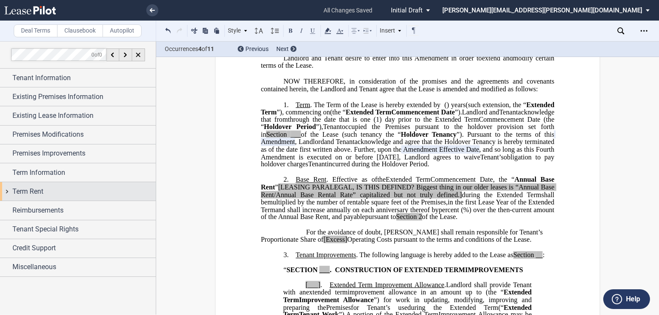
click at [68, 187] on div "Term Rent" at bounding box center [83, 192] width 143 height 10
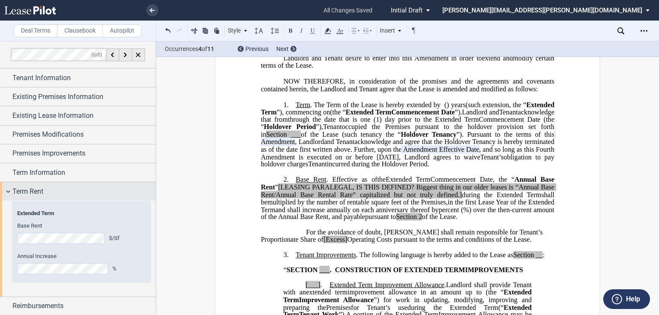
click at [57, 190] on div "Term Rent" at bounding box center [83, 192] width 143 height 10
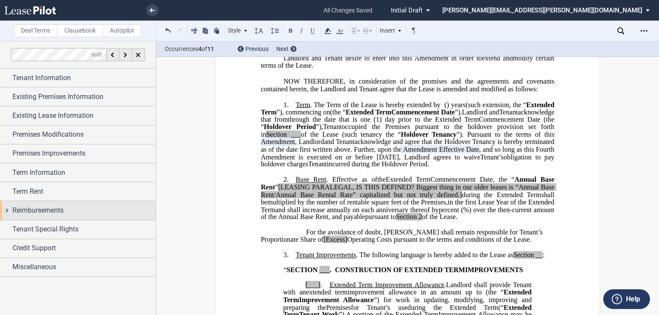
click at [58, 209] on span "Reimbursements" at bounding box center [37, 211] width 51 height 10
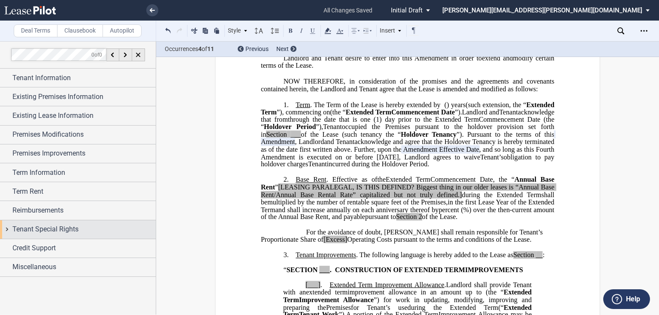
click at [59, 227] on span "Tenant Special Rights" at bounding box center [45, 229] width 66 height 10
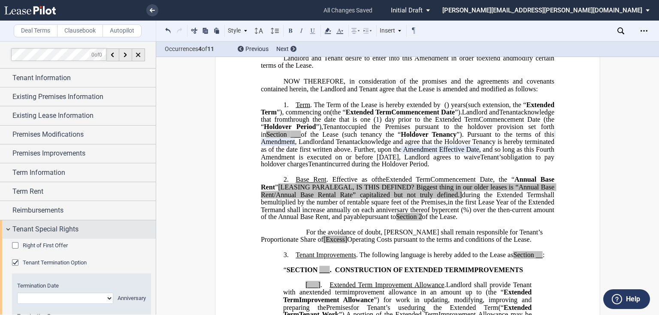
scroll to position [69, 0]
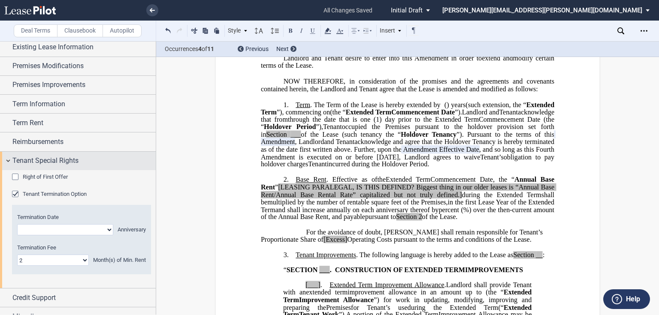
click at [50, 164] on span "Tenant Special Rights" at bounding box center [45, 161] width 66 height 10
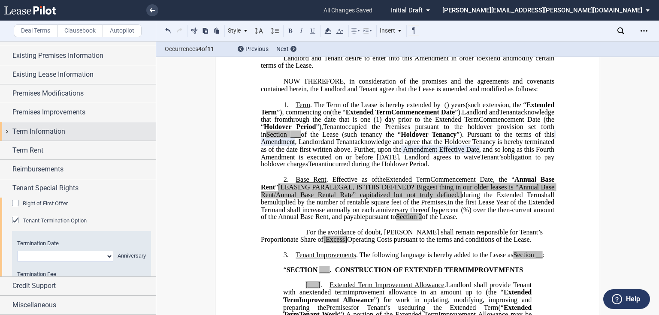
scroll to position [0, 0]
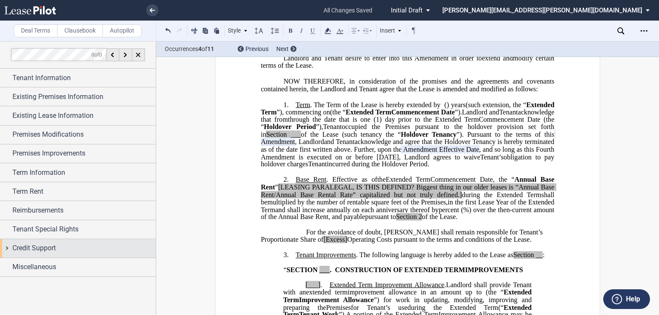
click at [44, 240] on div "Credit Support" at bounding box center [78, 248] width 156 height 18
click at [43, 243] on span "Credit Support" at bounding box center [33, 248] width 43 height 10
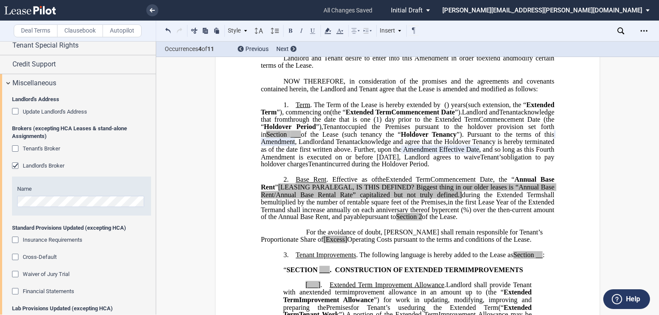
scroll to position [181, 0]
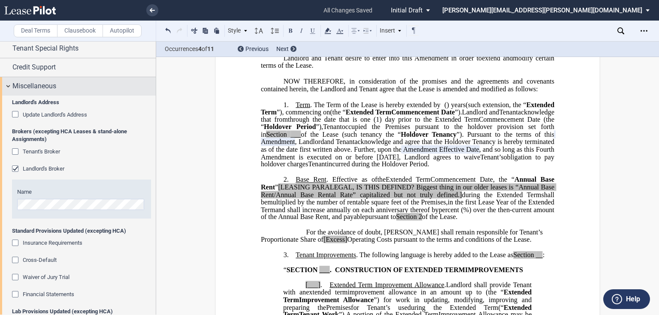
click at [53, 90] on span "Miscellaneous" at bounding box center [34, 86] width 44 height 10
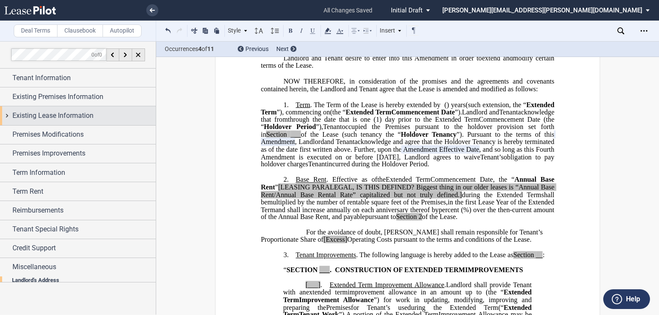
scroll to position [0, 0]
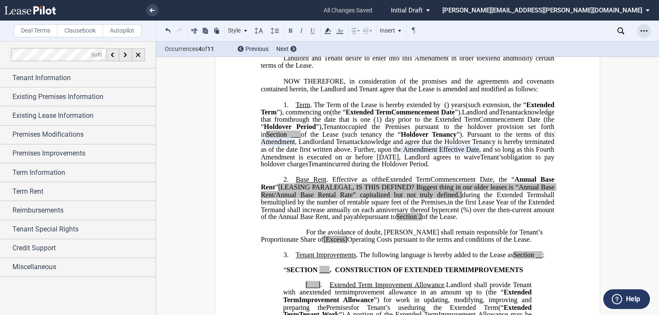
click at [641, 29] on icon "Open Lease options menu" at bounding box center [644, 30] width 7 height 7
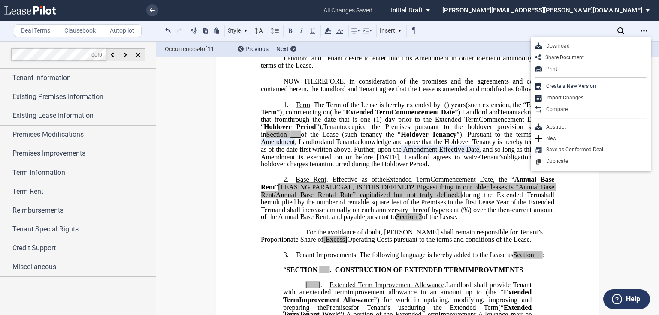
click at [592, 43] on div "Download" at bounding box center [594, 45] width 105 height 7
